Goal: Communication & Community: Answer question/provide support

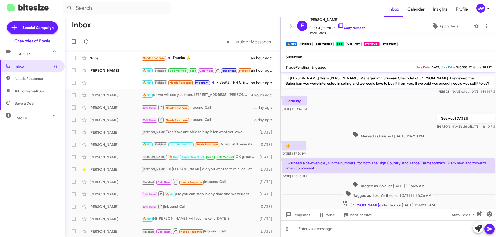
scroll to position [141, 0]
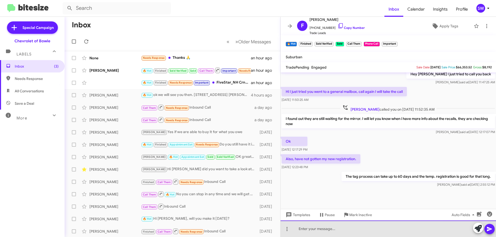
click at [338, 230] on div at bounding box center [388, 229] width 215 height 17
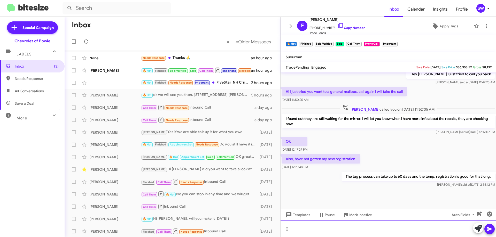
click at [334, 228] on div at bounding box center [388, 229] width 215 height 17
click at [324, 228] on div at bounding box center [388, 229] width 215 height 17
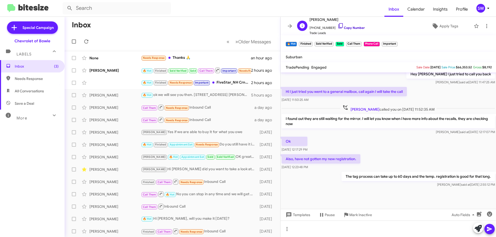
click at [338, 26] on icon at bounding box center [340, 25] width 4 height 5
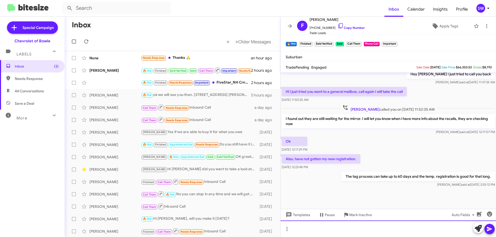
click at [337, 231] on div at bounding box center [388, 229] width 215 height 17
click at [335, 231] on div "The mirror will be her ein a few days," at bounding box center [388, 229] width 215 height 17
click at [389, 233] on div "The mirror will be here in a few days," at bounding box center [388, 229] width 215 height 17
click at [438, 229] on div "The mirror will be here in a few days and we can do the recalls at the same tim…" at bounding box center [388, 229] width 215 height 17
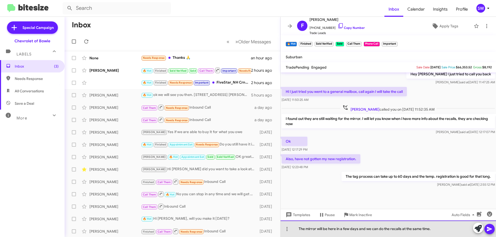
click at [448, 228] on div "The mirror will be here in a few days and we can do the recalls at the same tim…" at bounding box center [388, 229] width 215 height 17
click at [407, 230] on div "The mirror will be here in a few days and we can do the recalls at the same tim…" at bounding box center [388, 229] width 215 height 17
click at [451, 228] on div "The mirror will be here in a few days and we can do the recalls at the same tim…" at bounding box center [388, 229] width 215 height 17
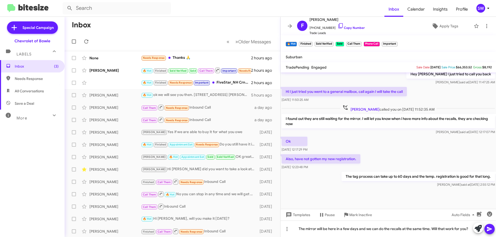
click at [491, 228] on icon at bounding box center [489, 229] width 6 height 6
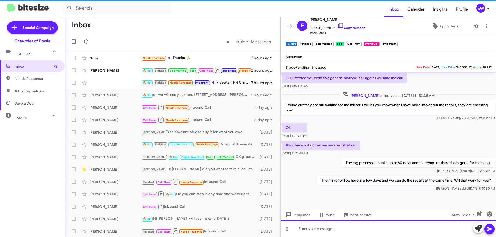
scroll to position [159, 0]
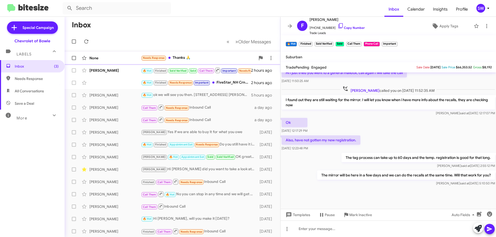
click at [186, 56] on div "Needs Response Thanks 🙏" at bounding box center [198, 58] width 114 height 6
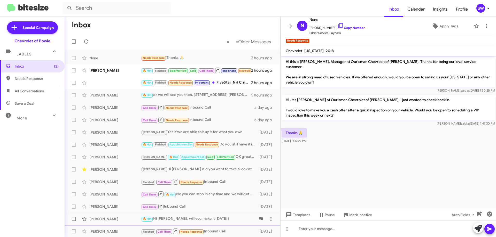
click at [358, 215] on span "Mark Inactive" at bounding box center [360, 215] width 23 height 9
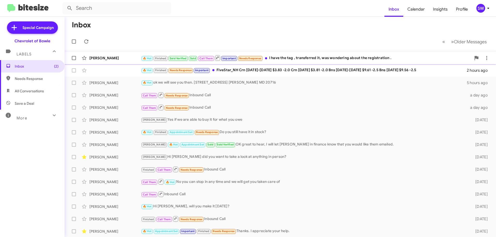
click at [297, 59] on div "🔥 Hot Finished Sold Verified Sold Call Them Important Needs Response I have the…" at bounding box center [306, 58] width 330 height 6
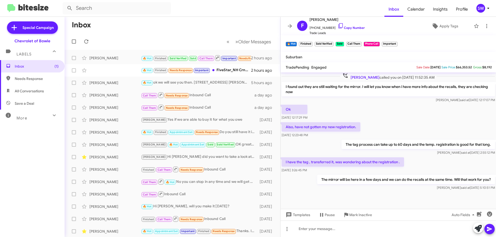
scroll to position [178, 0]
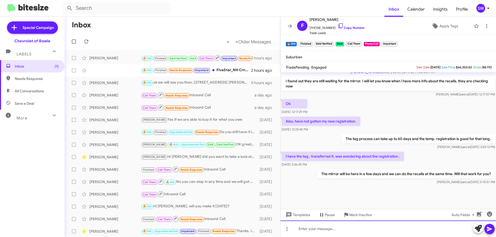
click at [342, 231] on div at bounding box center [388, 229] width 215 height 17
drag, startPoint x: 388, startPoint y: 230, endPoint x: 395, endPoint y: 230, distance: 6.7
click at [389, 230] on div "yea the registration usually takes some time as well." at bounding box center [388, 229] width 215 height 17
click at [395, 230] on div "yea the registration usually takes some time as well." at bounding box center [388, 229] width 215 height 17
click at [331, 230] on div "yea the registration usually takes some time as well." at bounding box center [388, 229] width 215 height 17
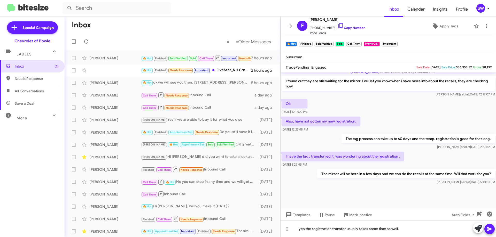
click at [490, 230] on icon at bounding box center [489, 229] width 5 height 4
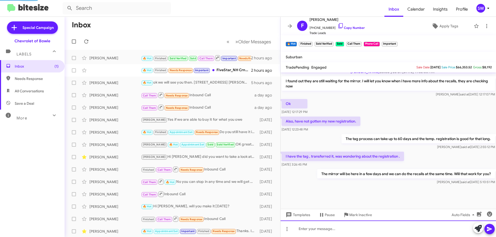
scroll to position [0, 0]
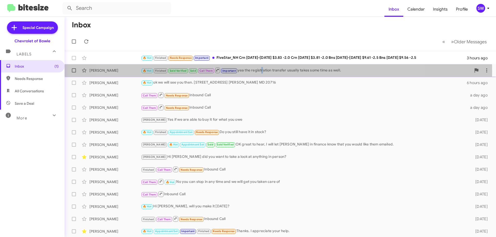
click at [261, 72] on div "🔥 Hot Finished Sold Verified Sold Call Them Important yea the registration tran…" at bounding box center [306, 70] width 330 height 6
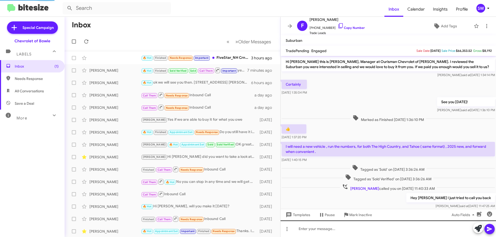
scroll to position [160, 0]
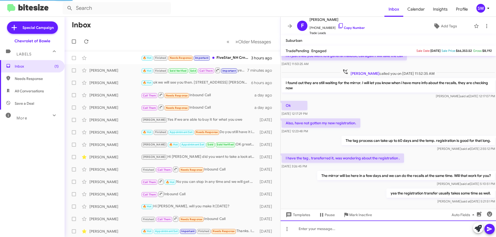
click at [337, 228] on div at bounding box center [388, 229] width 215 height 17
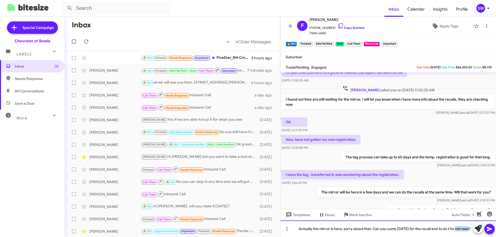
drag, startPoint x: 308, startPoint y: 231, endPoint x: 312, endPoint y: 229, distance: 4.5
click at [303, 229] on div "Actually the mirror is here, sorry about that. Can you come Monday for the reca…" at bounding box center [388, 229] width 215 height 17
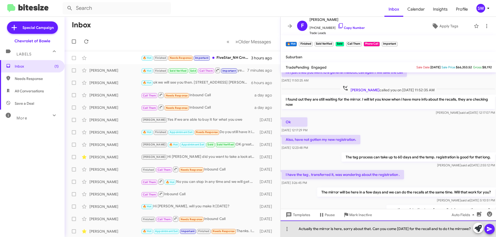
drag, startPoint x: 327, startPoint y: 228, endPoint x: 308, endPoint y: 228, distance: 18.6
click at [327, 228] on div "Actually the mirror is here, sorry about that. Can you come Monday for the reca…" at bounding box center [388, 229] width 215 height 17
drag, startPoint x: 311, startPoint y: 229, endPoint x: 329, endPoint y: 237, distance: 19.5
click at [312, 230] on div "Actually the mirror is here, sorry about that. Can you come Monday for the reca…" at bounding box center [388, 229] width 215 height 17
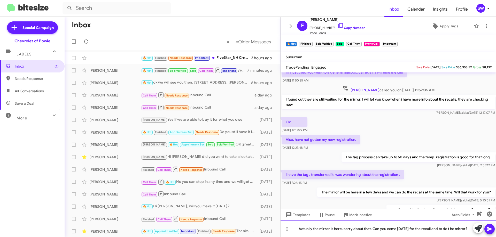
drag, startPoint x: 453, startPoint y: 229, endPoint x: 454, endPoint y: 236, distance: 6.4
click at [453, 230] on div "Actually the mirror is here, sorry about that. Can you come Monday for the reca…" at bounding box center [388, 229] width 215 height 17
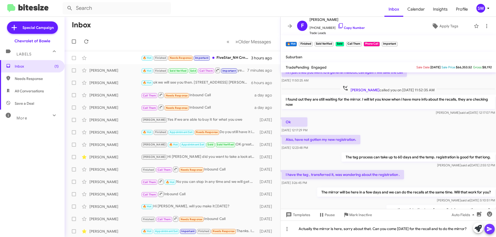
drag, startPoint x: 487, startPoint y: 231, endPoint x: 493, endPoint y: 228, distance: 7.2
click at [487, 230] on icon at bounding box center [489, 229] width 6 height 6
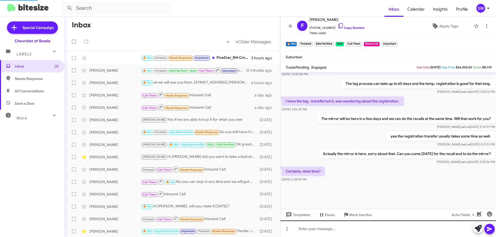
scroll to position [211, 0]
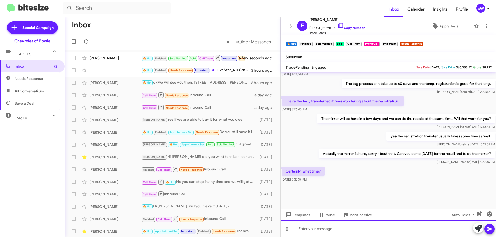
click at [319, 233] on div at bounding box center [388, 229] width 215 height 17
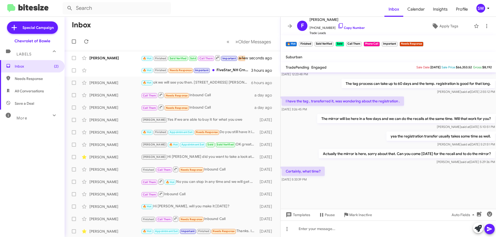
drag, startPoint x: 338, startPoint y: 23, endPoint x: 367, endPoint y: 57, distance: 44.5
click at [338, 24] on icon at bounding box center [341, 26] width 6 height 6
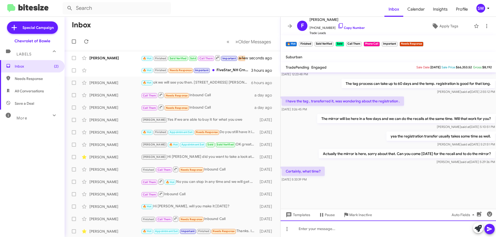
click at [344, 227] on div at bounding box center [388, 229] width 215 height 17
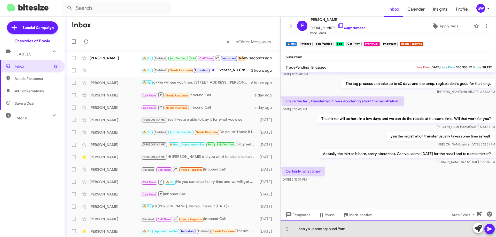
click at [311, 229] on div "can yo ucome arpound 9am" at bounding box center [388, 229] width 215 height 17
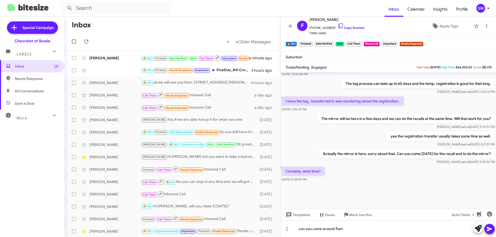
click at [488, 226] on span at bounding box center [489, 229] width 6 height 10
